Goal: Subscribe to service/newsletter

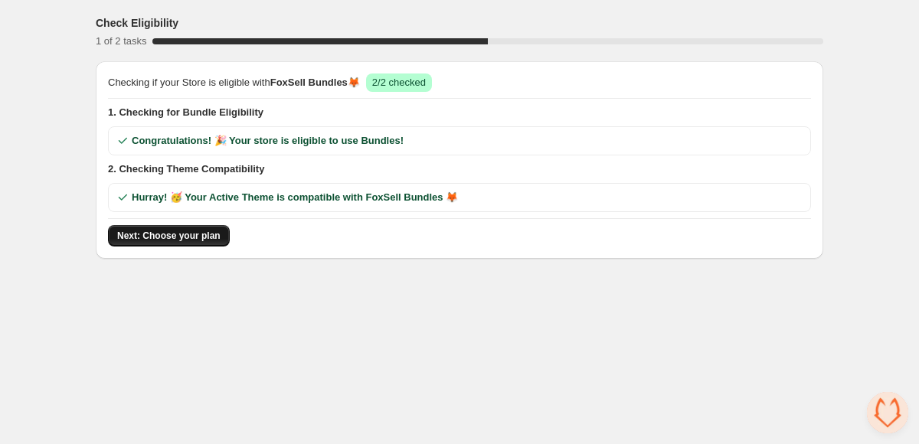
click at [211, 234] on span "Next: Choose your plan" at bounding box center [168, 236] width 103 height 12
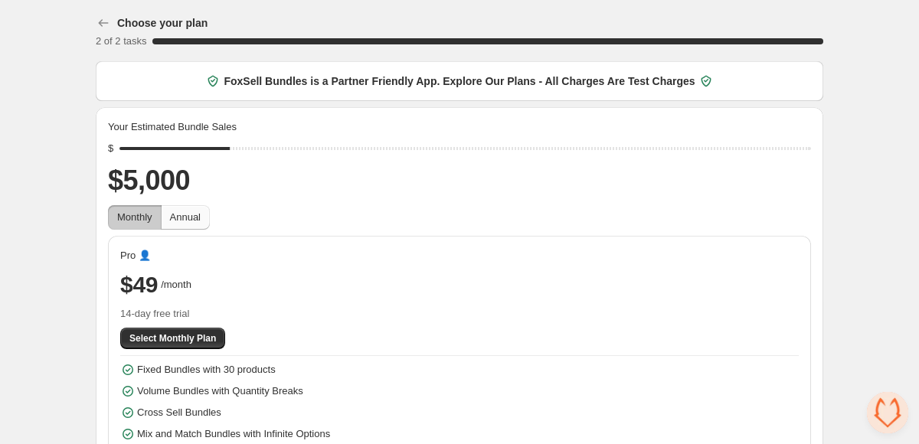
click at [199, 219] on span "Annual" at bounding box center [185, 216] width 31 height 11
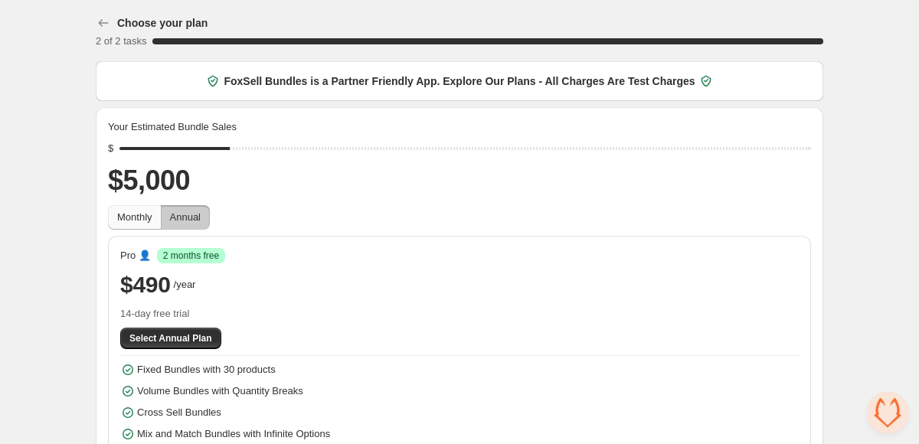
click at [152, 221] on span "Monthly" at bounding box center [134, 216] width 35 height 11
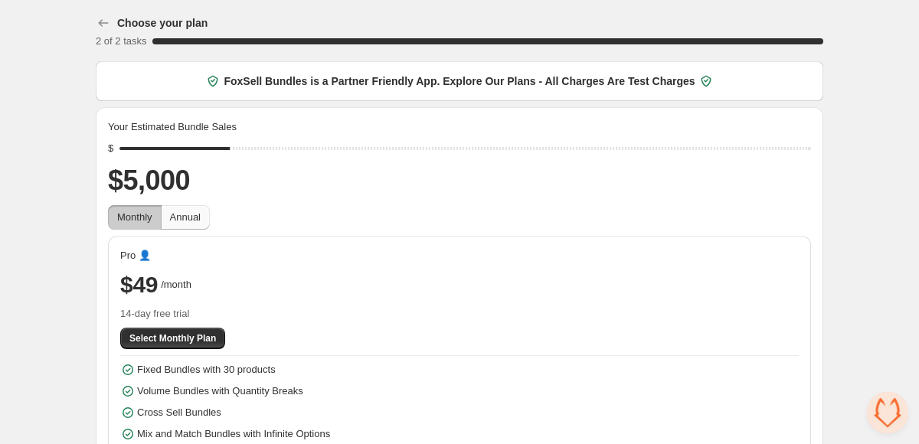
click at [187, 211] on span "Annual" at bounding box center [185, 217] width 31 height 15
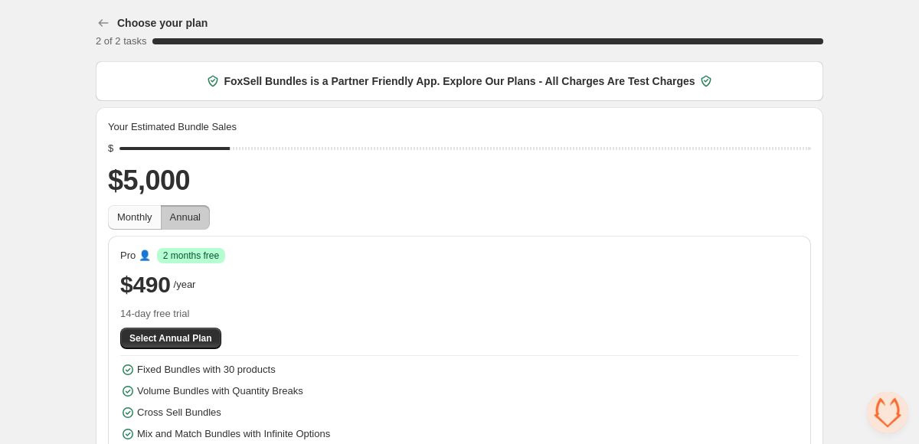
click at [144, 217] on span "Monthly" at bounding box center [134, 216] width 35 height 11
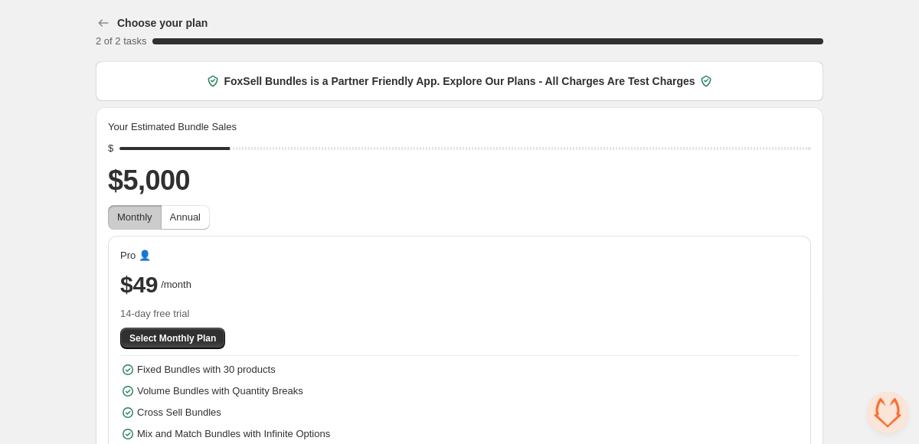
scroll to position [71, 0]
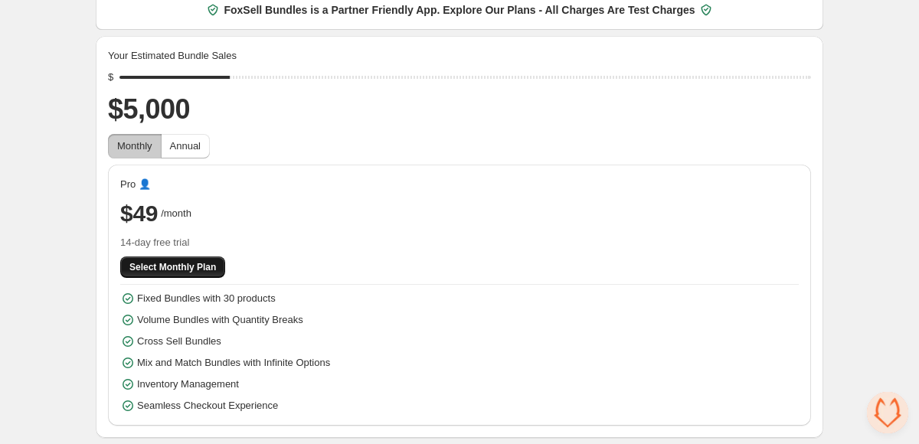
click at [205, 274] on button "Select Monthly Plan" at bounding box center [172, 267] width 105 height 21
